Goal: Task Accomplishment & Management: Use online tool/utility

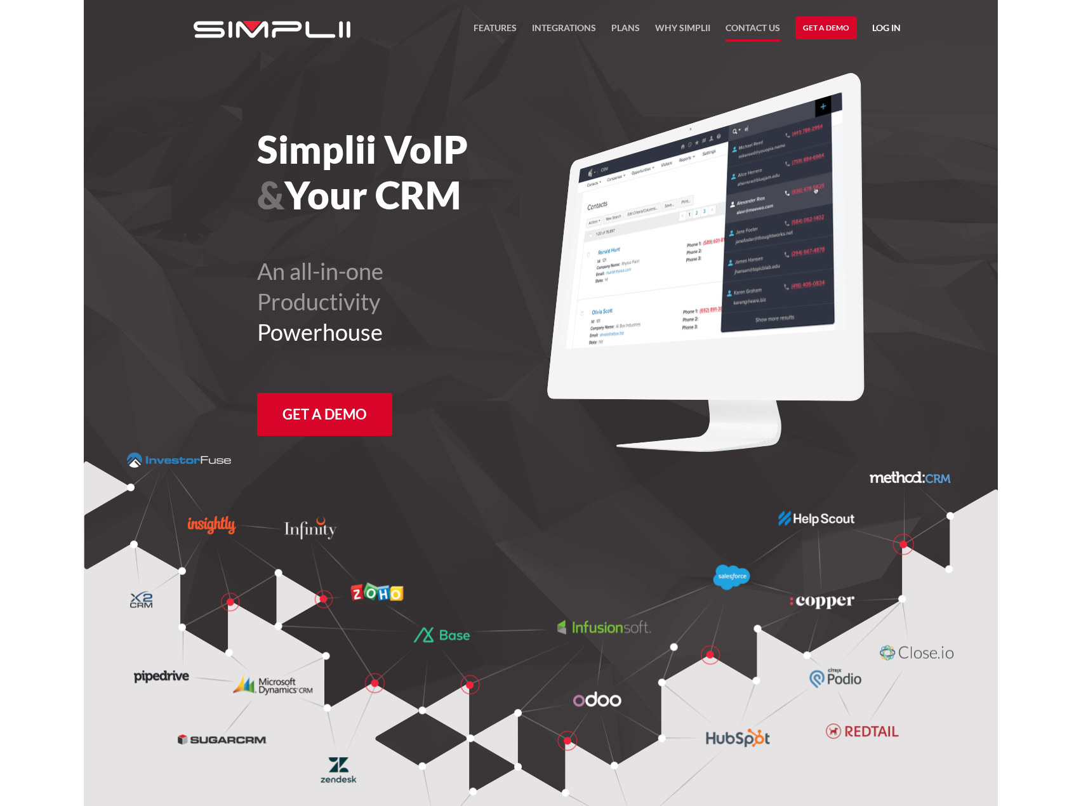
click at [758, 26] on link "Contact US" at bounding box center [752, 31] width 55 height 22
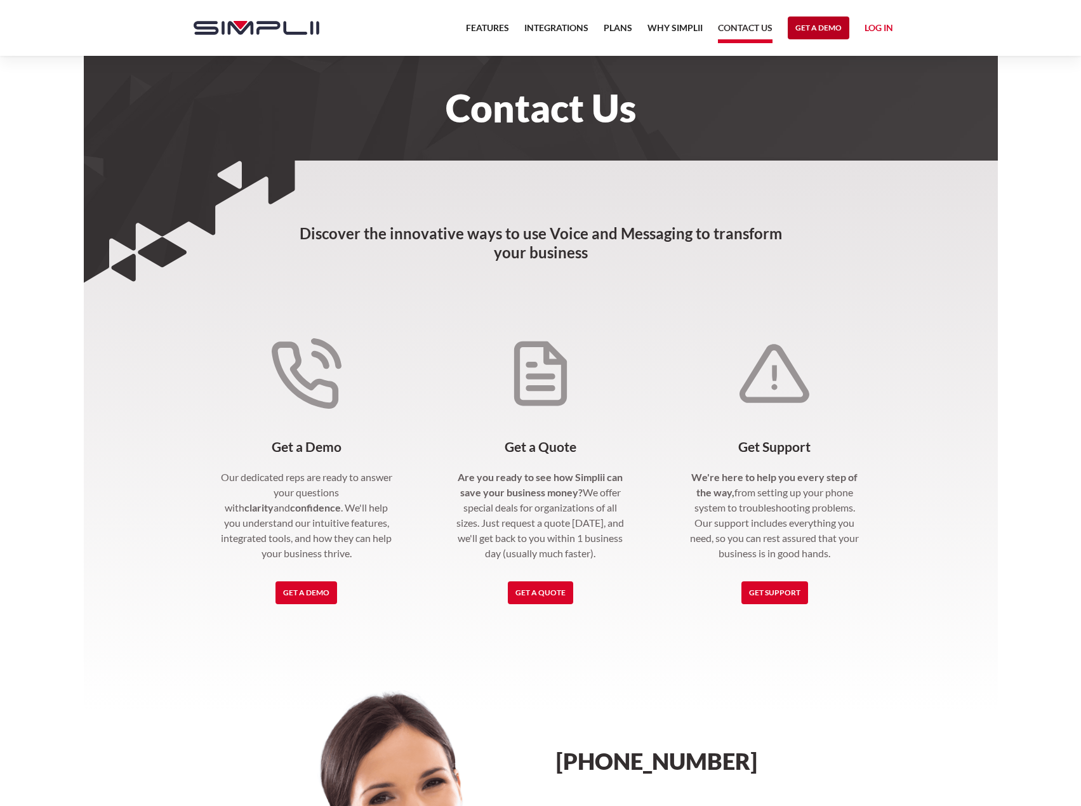
click at [810, 25] on link "Get a Demo" at bounding box center [818, 27] width 62 height 23
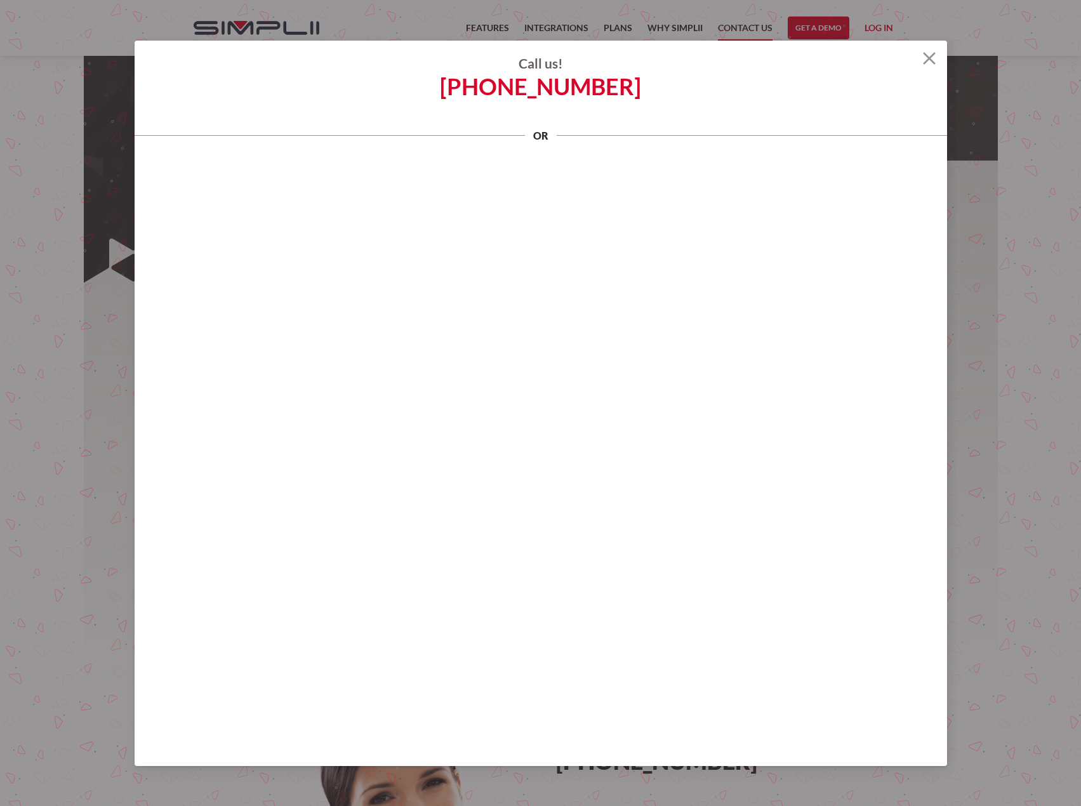
click at [928, 57] on img at bounding box center [929, 58] width 13 height 13
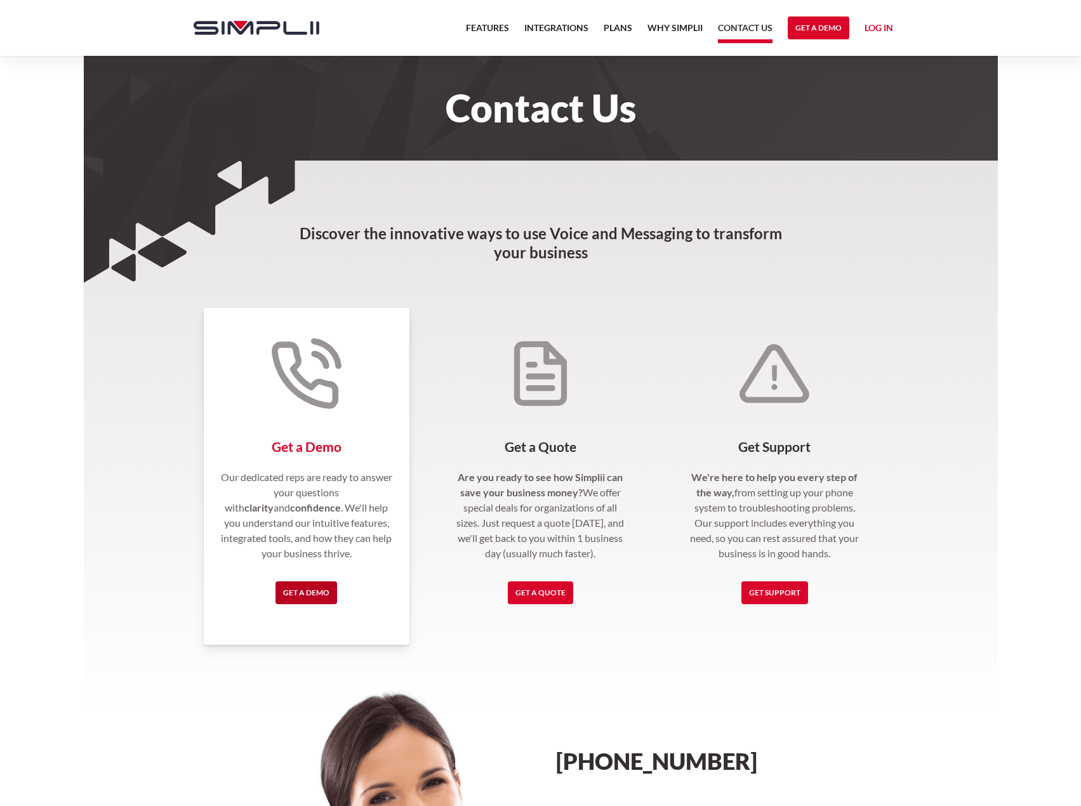
click at [317, 590] on link "Get a Demo" at bounding box center [306, 592] width 62 height 23
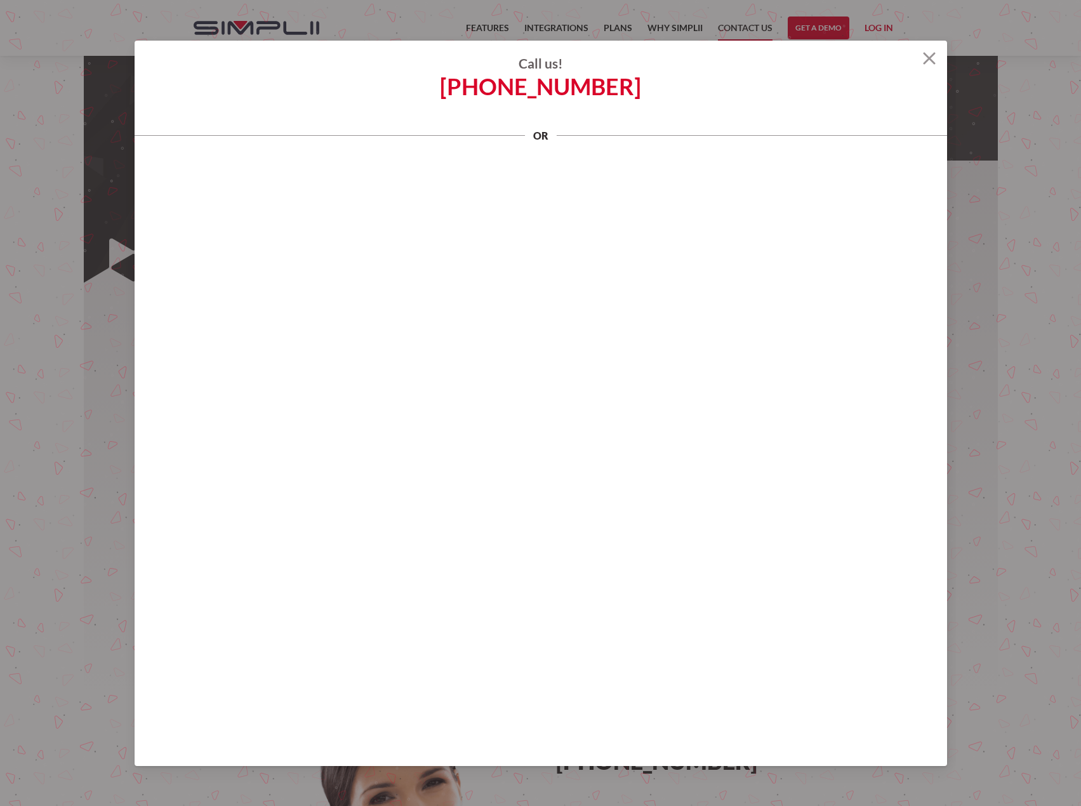
click at [926, 60] on img at bounding box center [929, 58] width 13 height 13
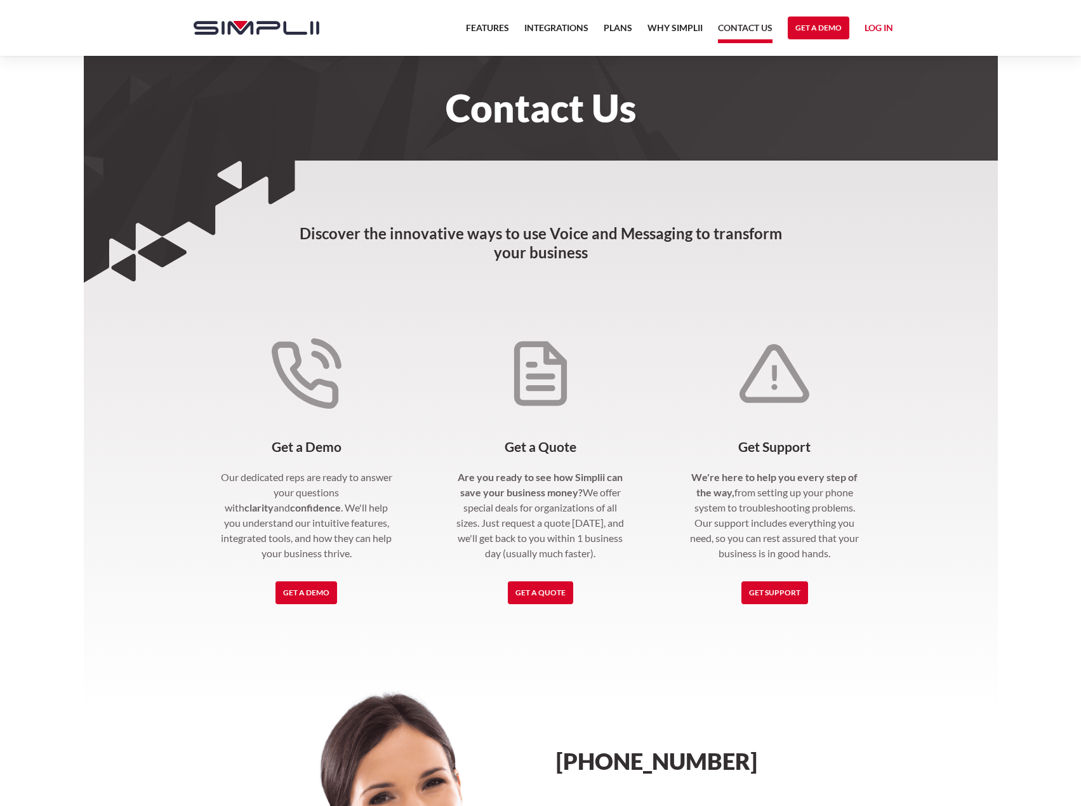
click at [563, 255] on strong "Discover the innovative ways to use Voice and Messaging to transform your busin…" at bounding box center [540, 242] width 482 height 37
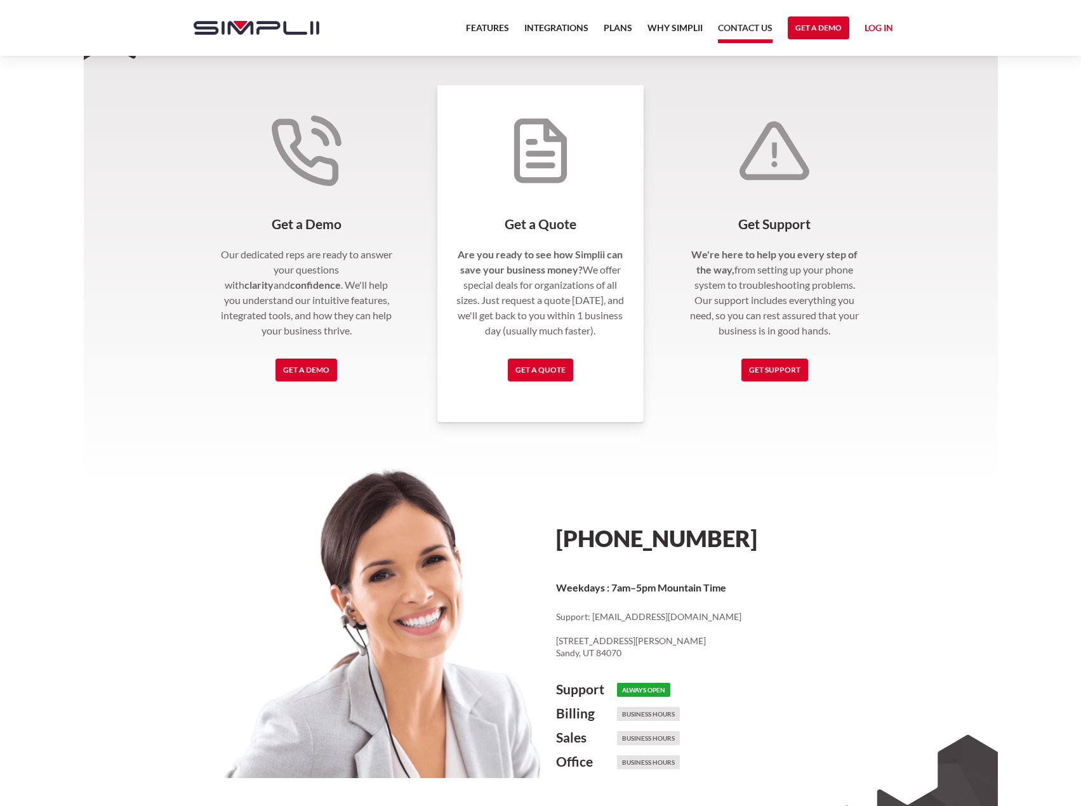
scroll to position [127, 0]
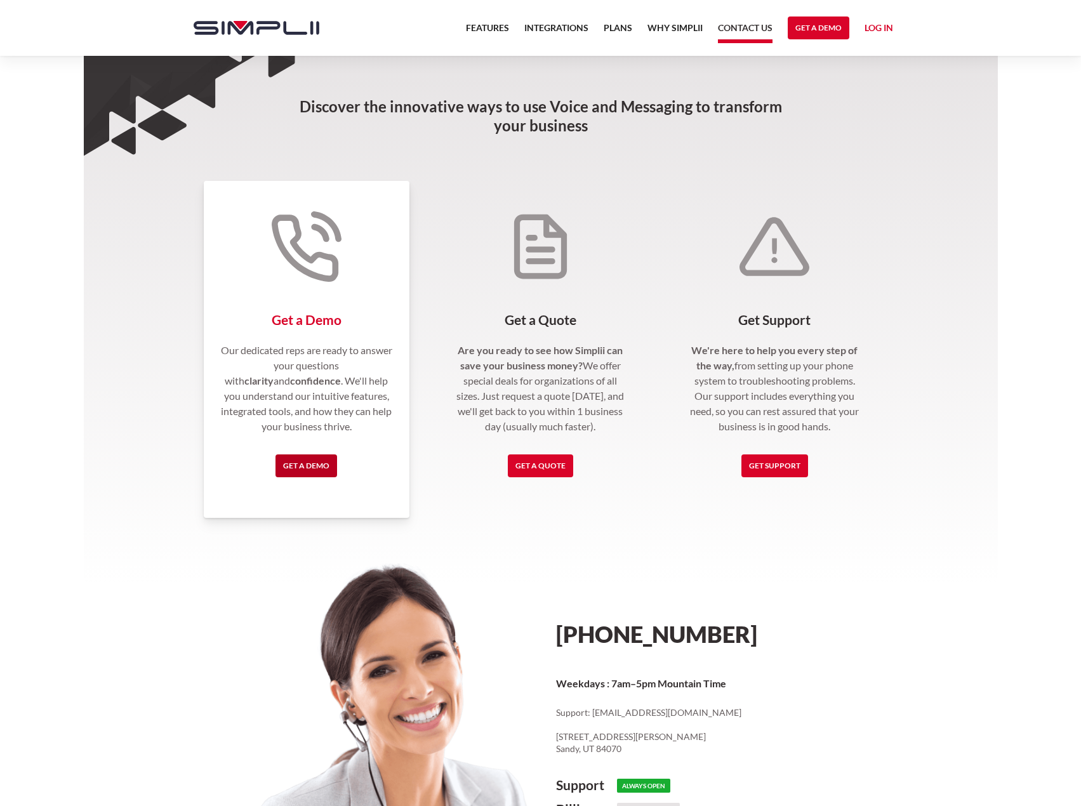
click at [312, 463] on link "Get a Demo" at bounding box center [306, 465] width 62 height 23
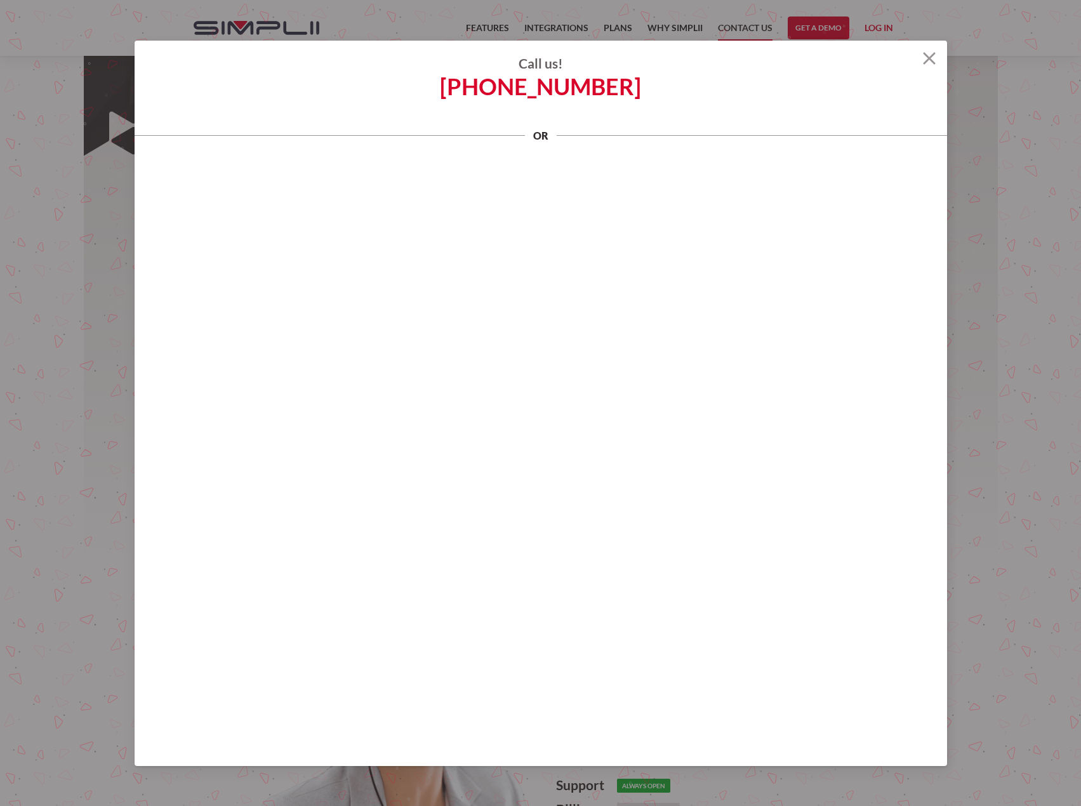
click at [928, 61] on img at bounding box center [929, 58] width 13 height 13
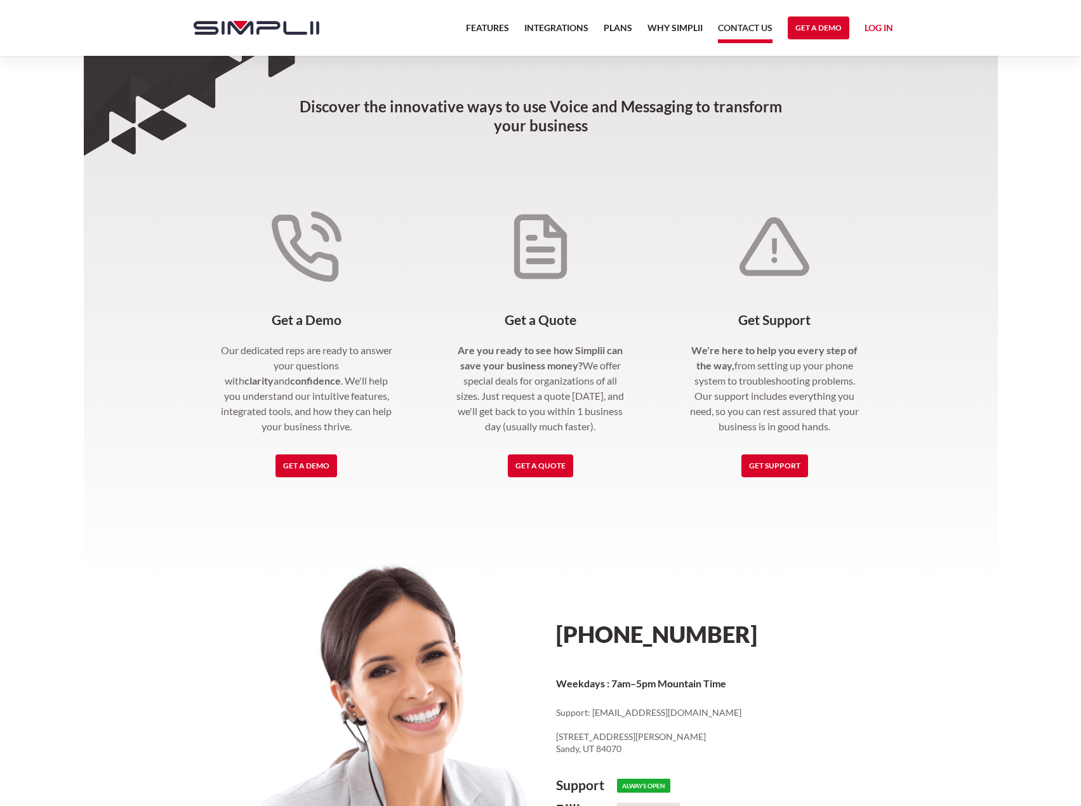
click at [60, 168] on body "Features Integrations PRoducts Plans Why Simplii Contact US Master Agreement Ge…" at bounding box center [540, 457] width 1081 height 1169
